Goal: Task Accomplishment & Management: Manage account settings

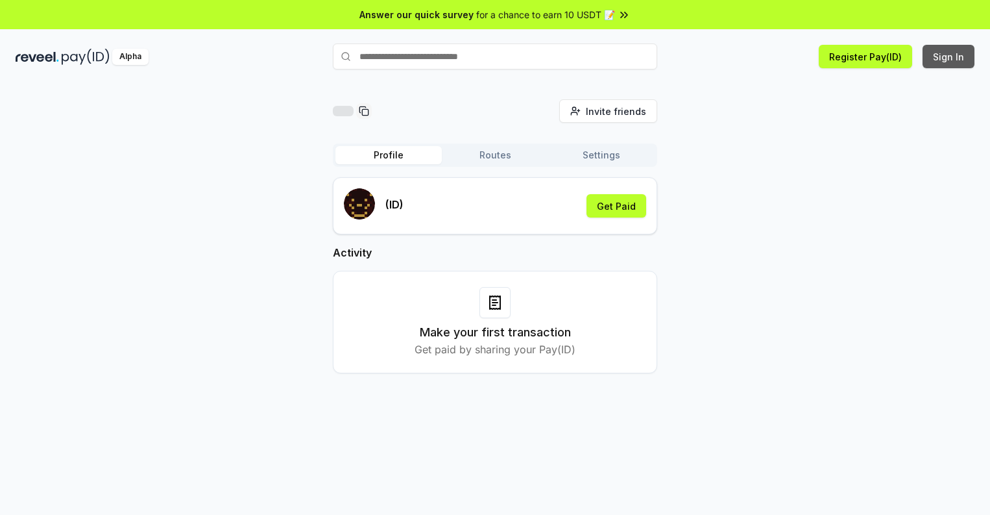
click at [949, 56] on button "Sign In" at bounding box center [949, 56] width 52 height 23
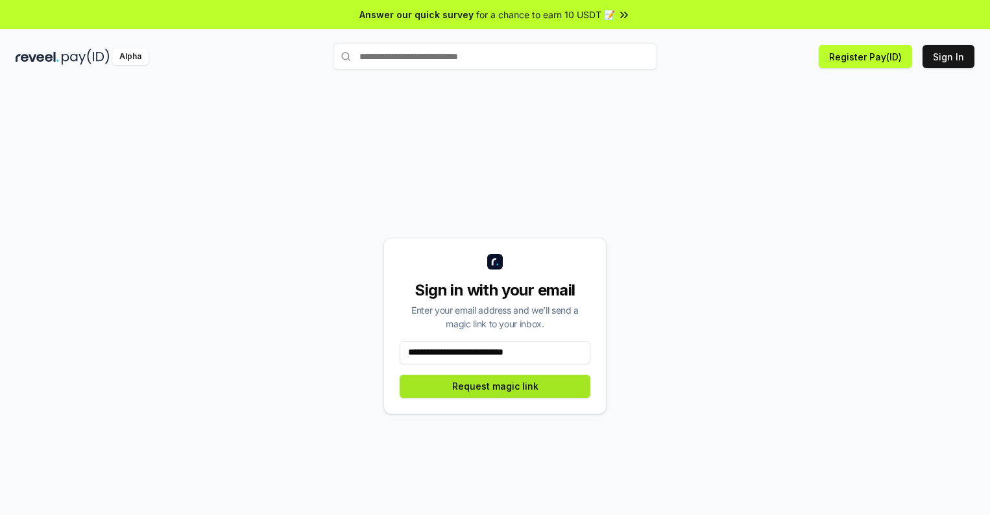
type input "**********"
click at [495, 385] on button "Request magic link" at bounding box center [495, 385] width 191 height 23
